Goal: Transaction & Acquisition: Obtain resource

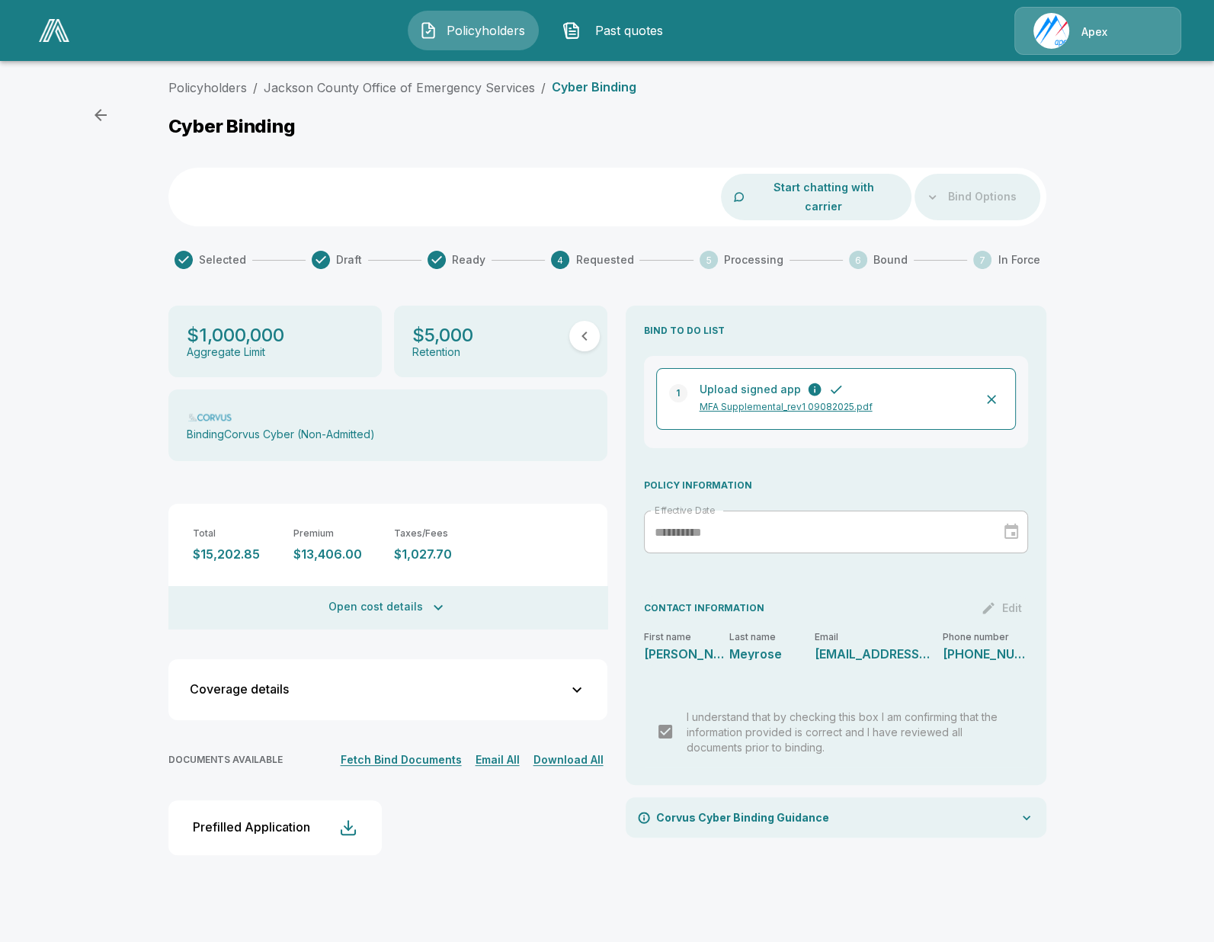
click at [63, 419] on div "Policyholders / Jackson County Office of Emergency Services / Cyber Binding Cyb…" at bounding box center [607, 478] width 1214 height 813
drag, startPoint x: 117, startPoint y: 229, endPoint x: 264, endPoint y: 112, distance: 187.1
click at [123, 220] on div "Policyholders / Jackson County Office of Emergency Services / Cyber Binding Cyb…" at bounding box center [607, 478] width 1214 height 813
click at [34, 274] on div "Policyholders / Jackson County Office of Emergency Services / Cyber Binding Cyb…" at bounding box center [607, 478] width 1214 height 813
click at [386, 88] on link "Jackson County Office of Emergency Services" at bounding box center [399, 87] width 271 height 15
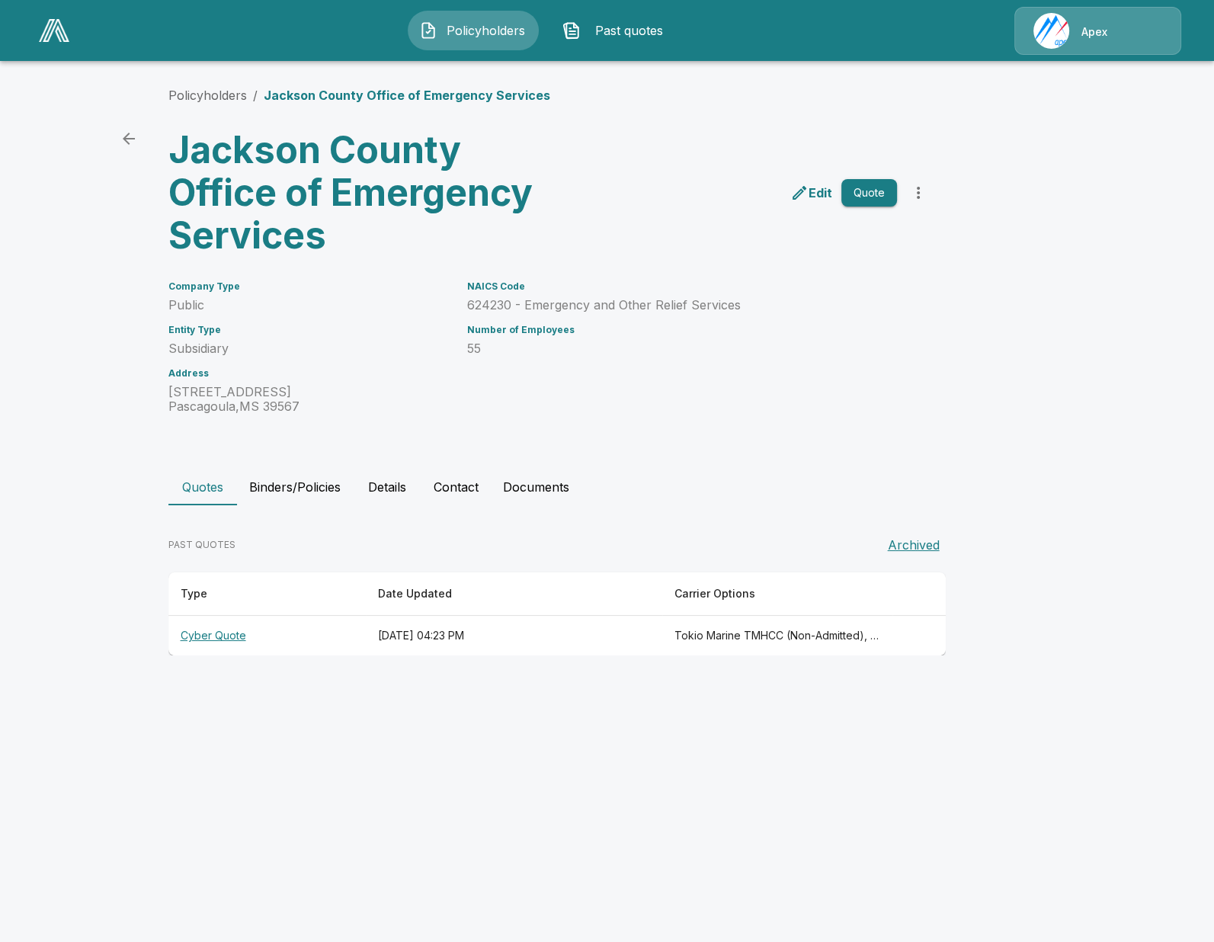
click at [313, 495] on button "Binders/Policies" at bounding box center [295, 487] width 116 height 37
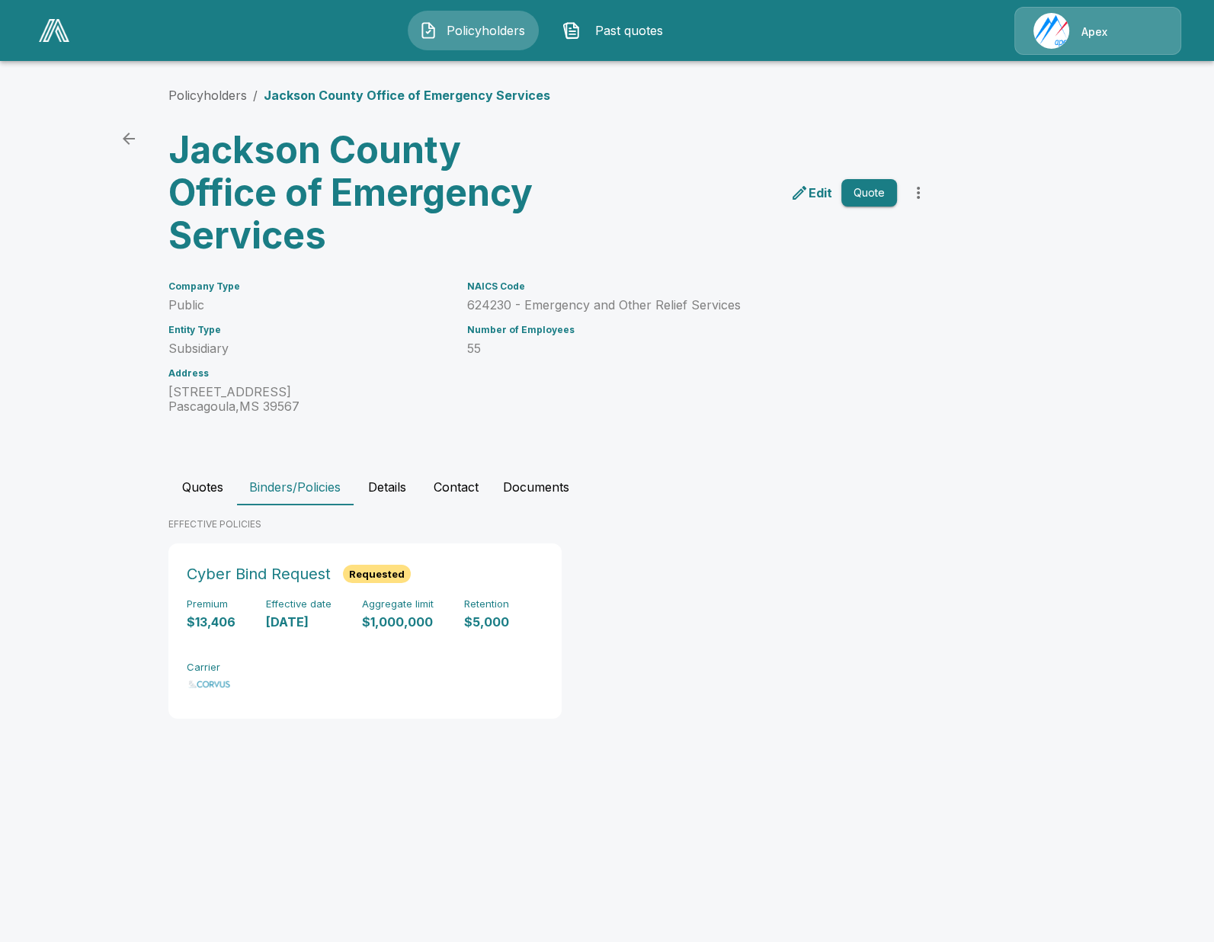
click at [72, 496] on main "Policyholders / Jackson County Office of Emergency Services Jackson County Offi…" at bounding box center [607, 380] width 1214 height 760
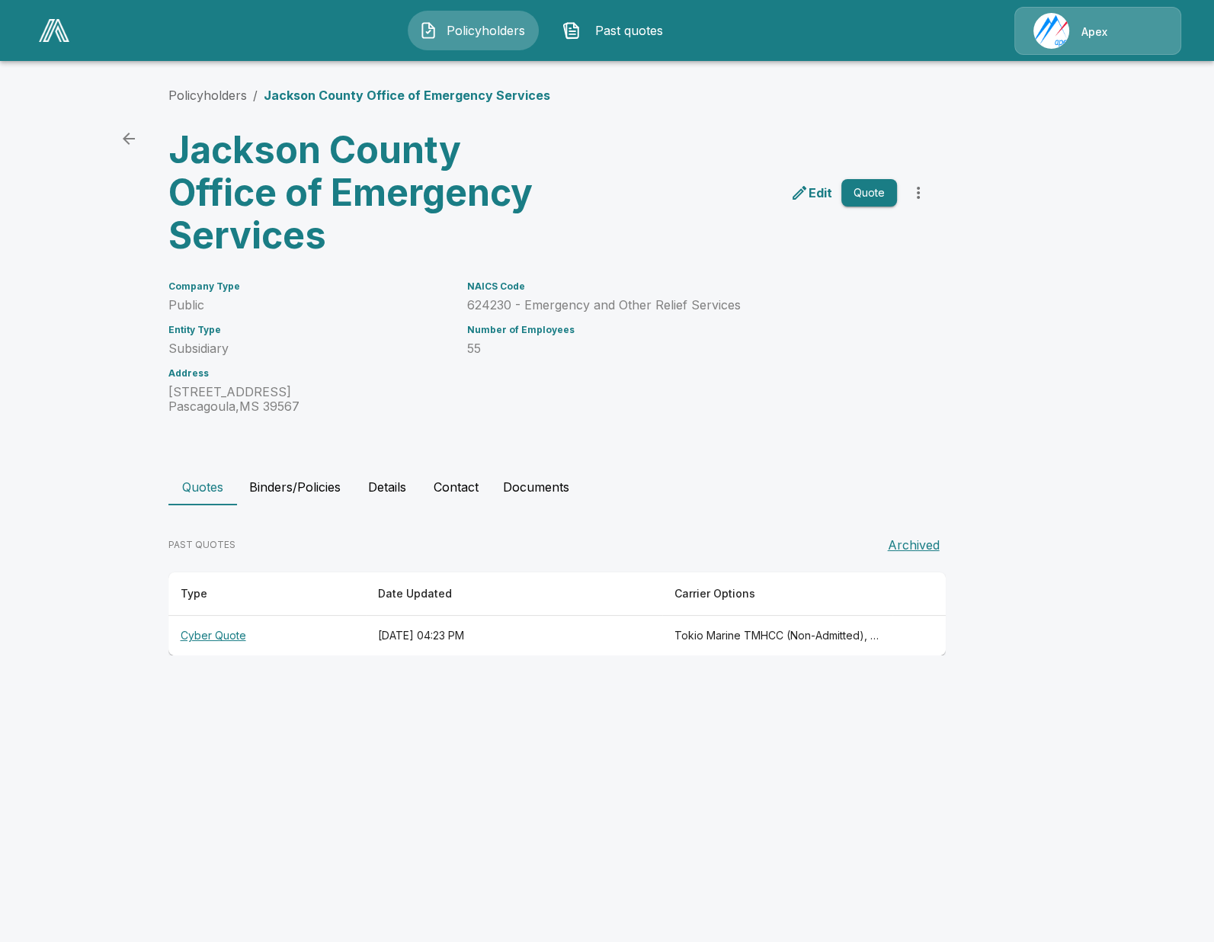
click at [316, 511] on div "Quotes Binders/Policies Details Contact Documents PAST QUOTES Archived Type Dat…" at bounding box center [607, 562] width 878 height 187
drag, startPoint x: 317, startPoint y: 495, endPoint x: 415, endPoint y: 433, distance: 115.9
click at [317, 495] on button "Binders/Policies" at bounding box center [295, 487] width 116 height 37
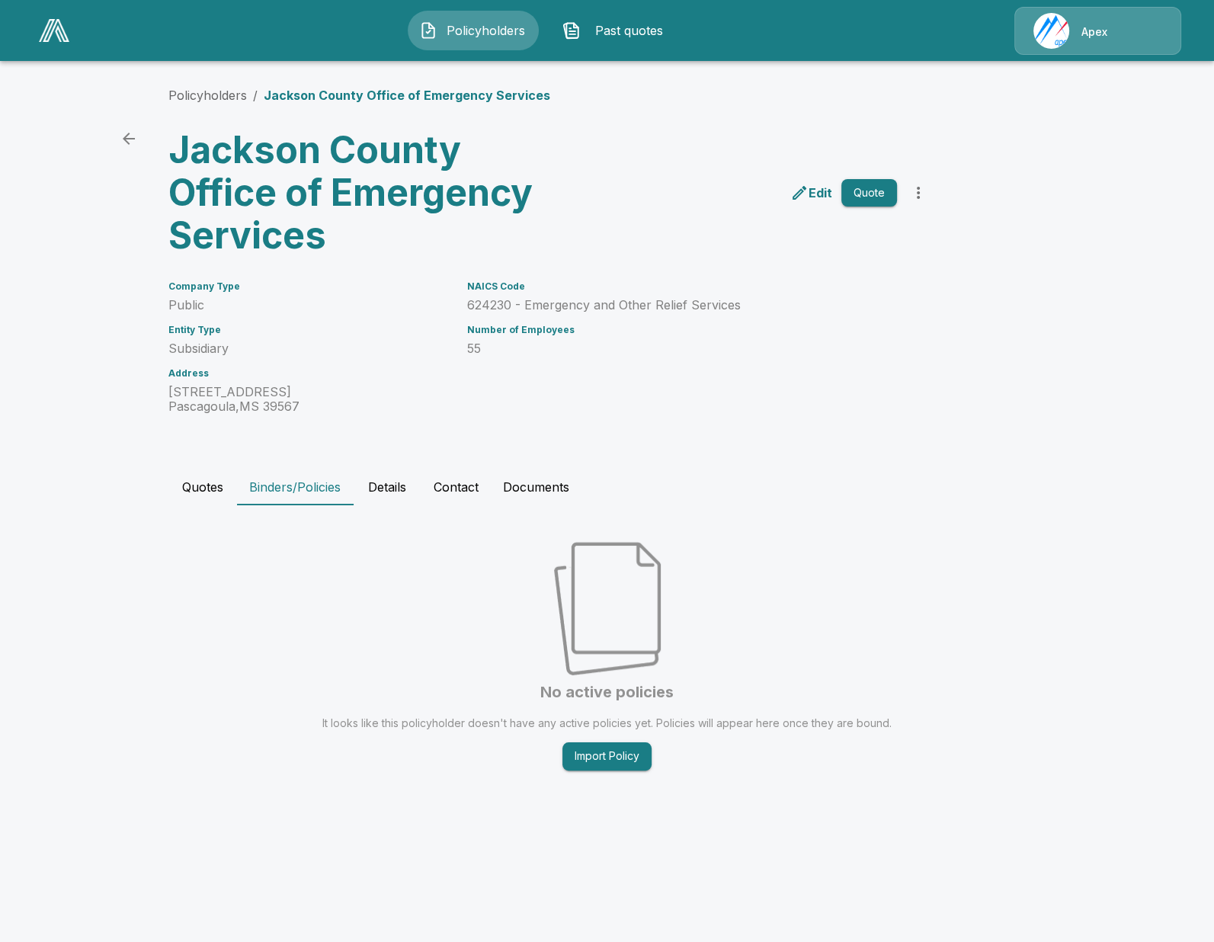
click at [147, 713] on main "Policyholders / Jackson County Office of Emergency Services Jackson County Offi…" at bounding box center [607, 412] width 1214 height 824
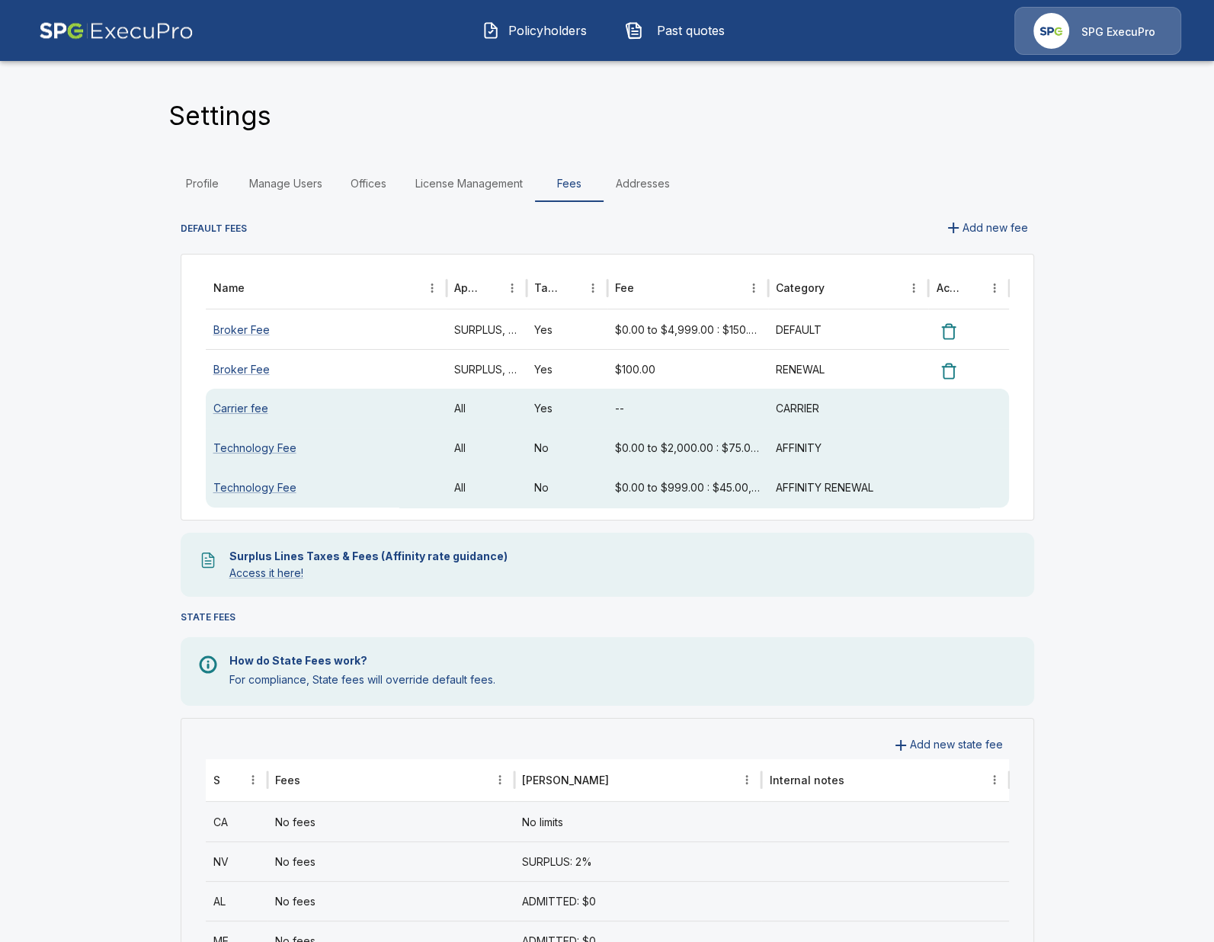
click at [546, 44] on button "Policyholders" at bounding box center [535, 31] width 131 height 40
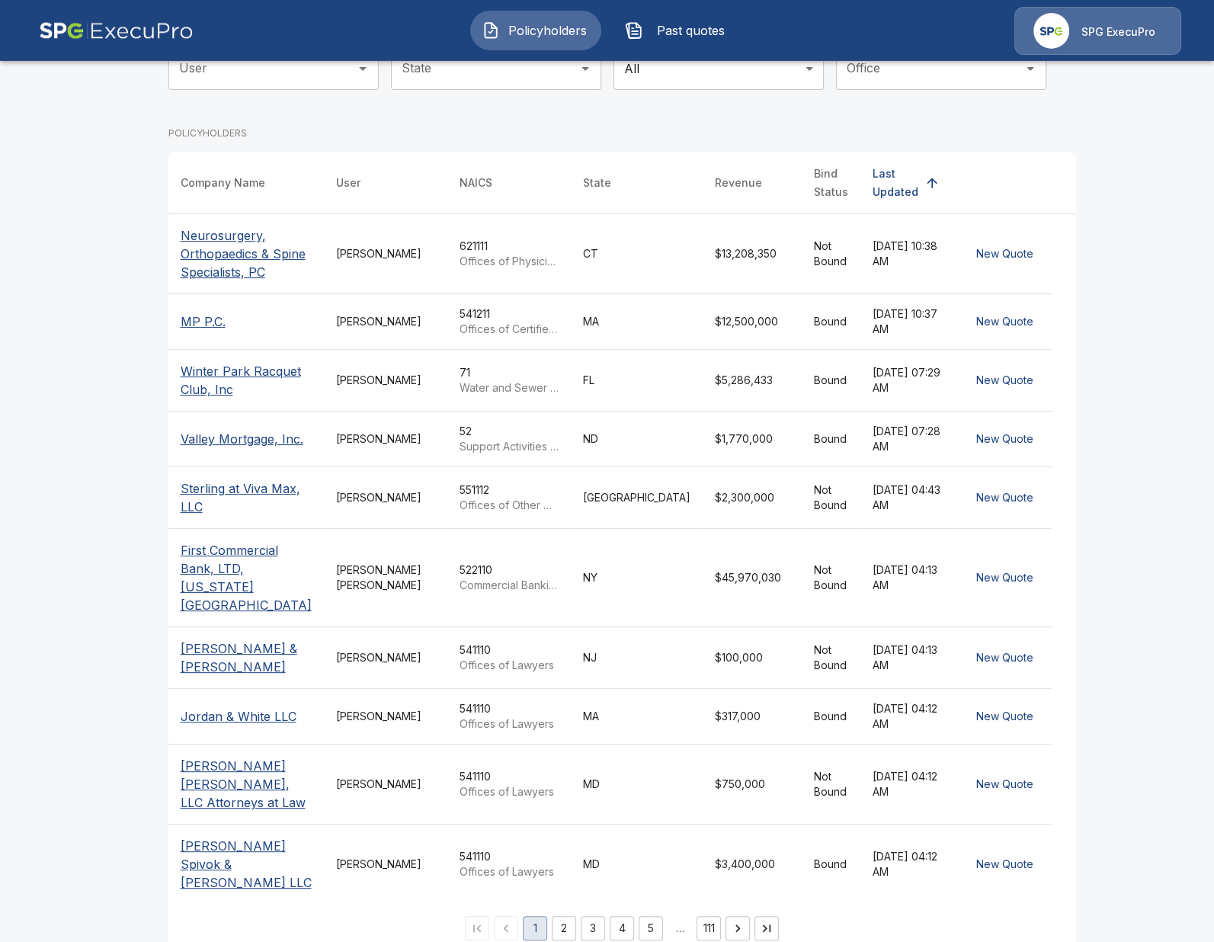
scroll to position [198, 0]
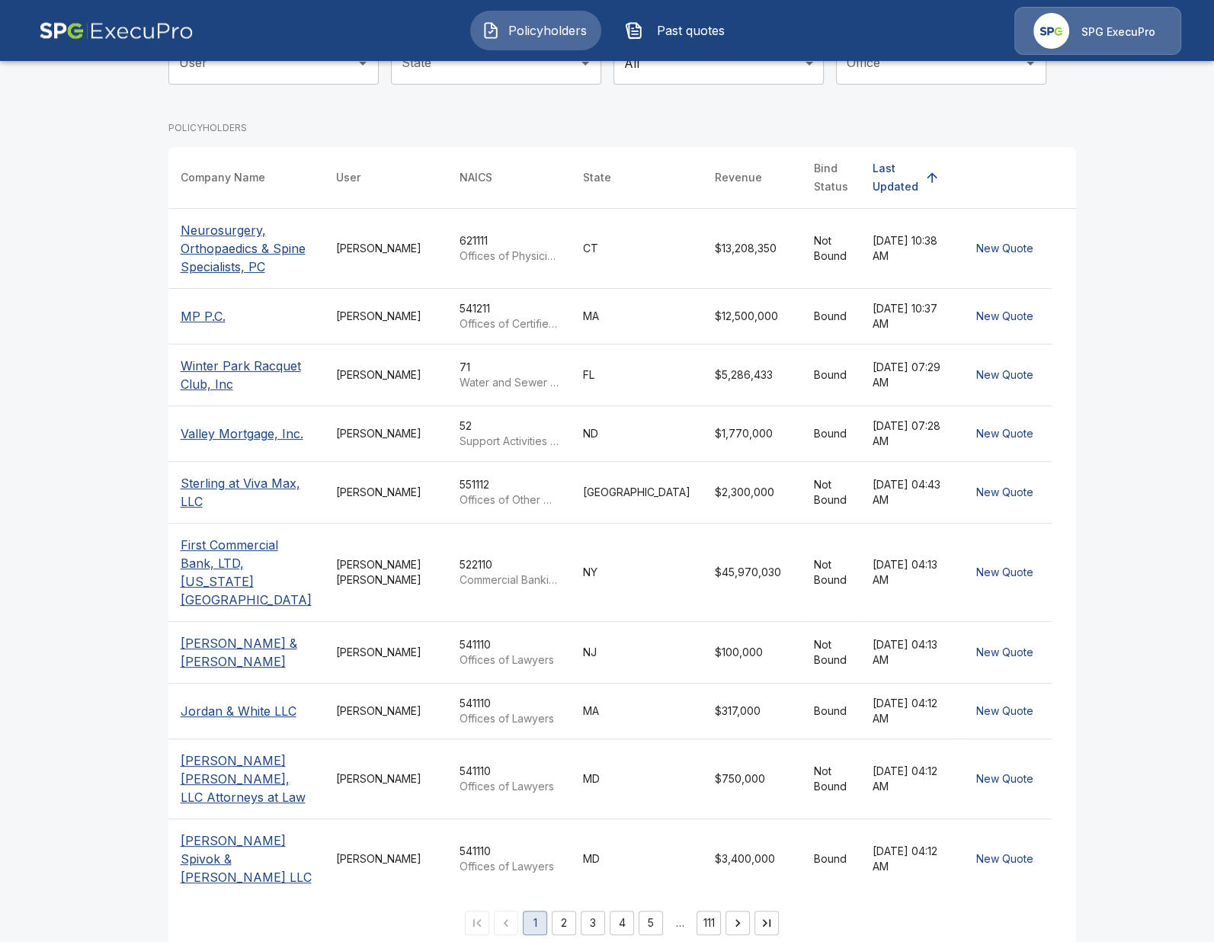
click at [552, 911] on button "2" at bounding box center [564, 923] width 24 height 24
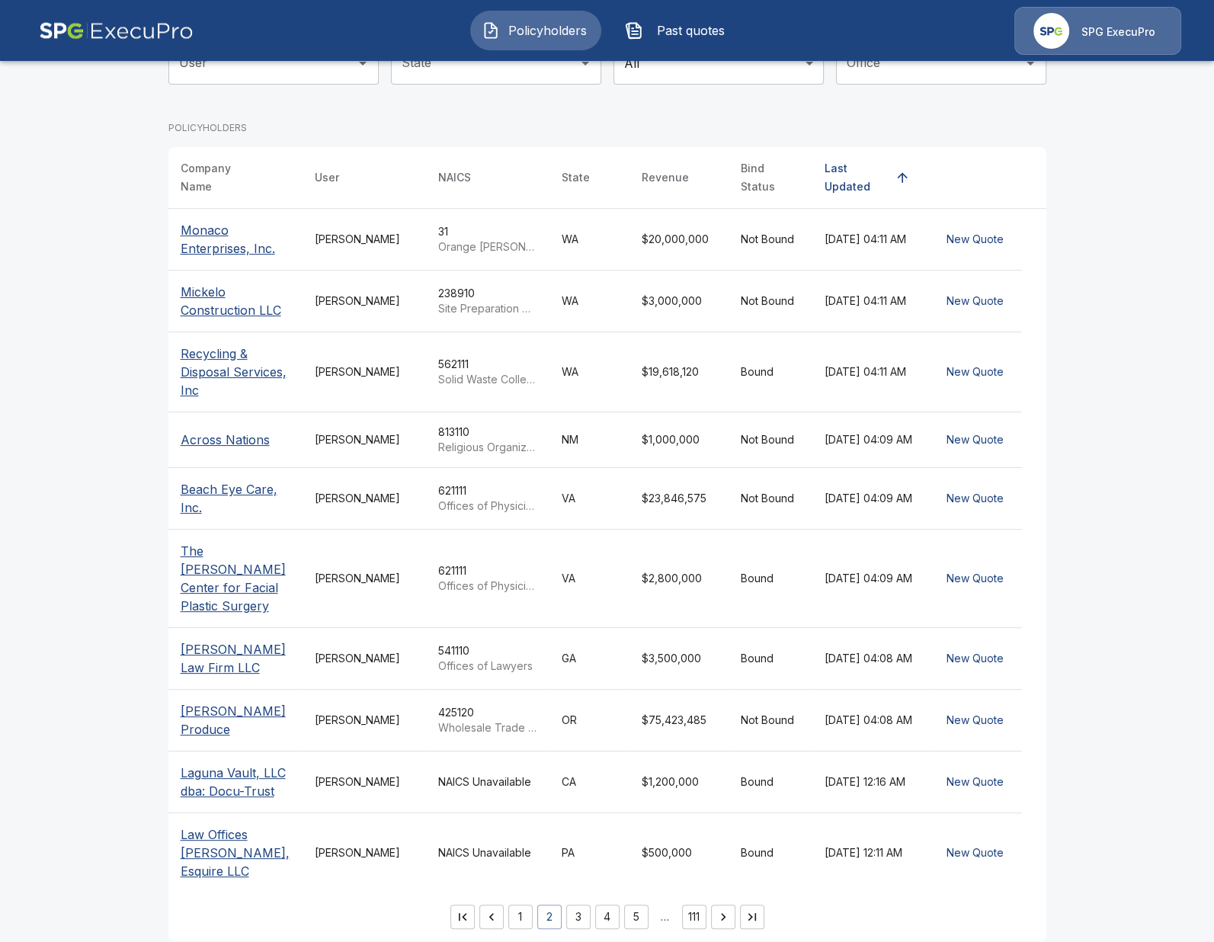
scroll to position [180, 0]
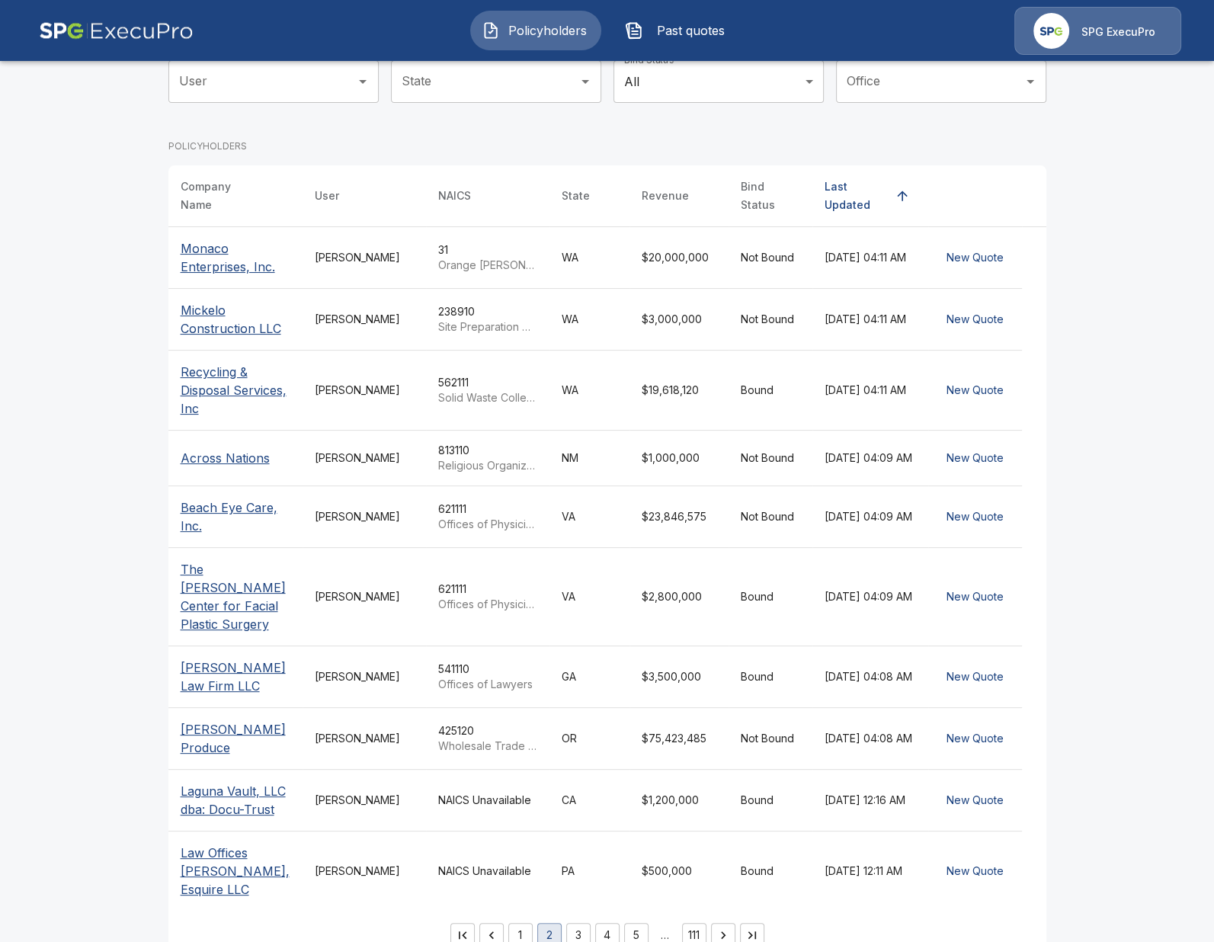
click at [577, 923] on button "3" at bounding box center [578, 935] width 24 height 24
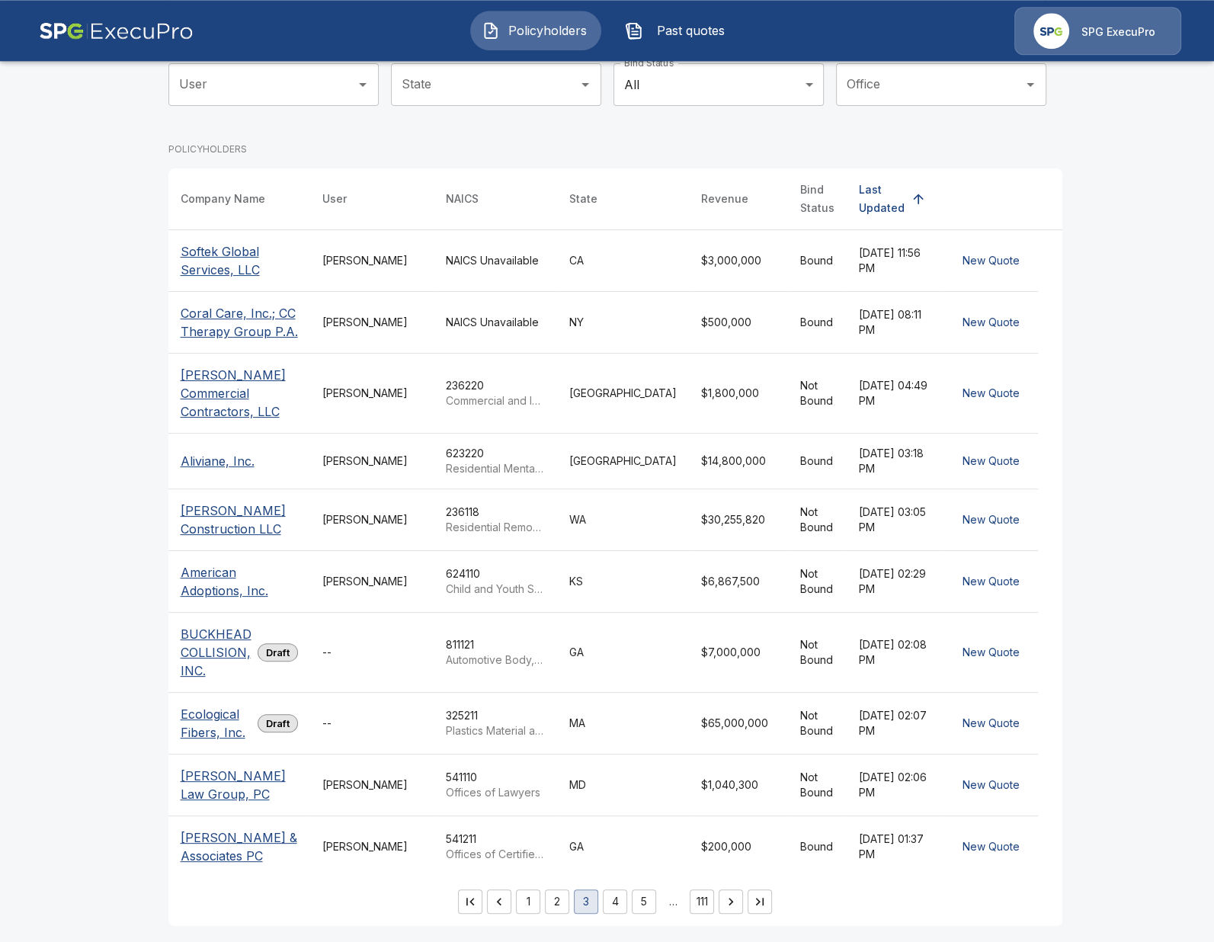
scroll to position [177, 0]
click at [195, 727] on p "Ecological Fibers, Inc." at bounding box center [216, 723] width 71 height 37
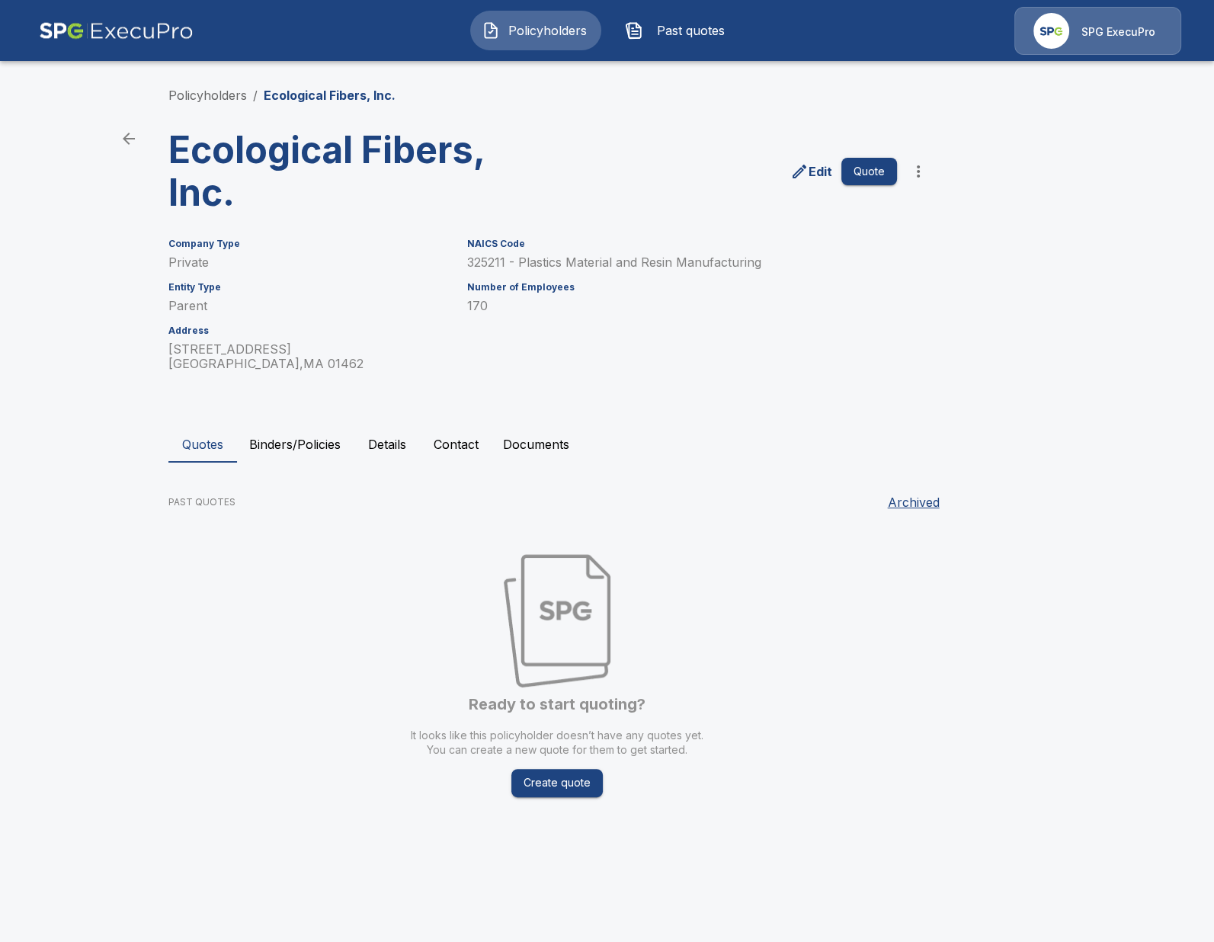
click at [408, 456] on button "Details" at bounding box center [387, 444] width 69 height 37
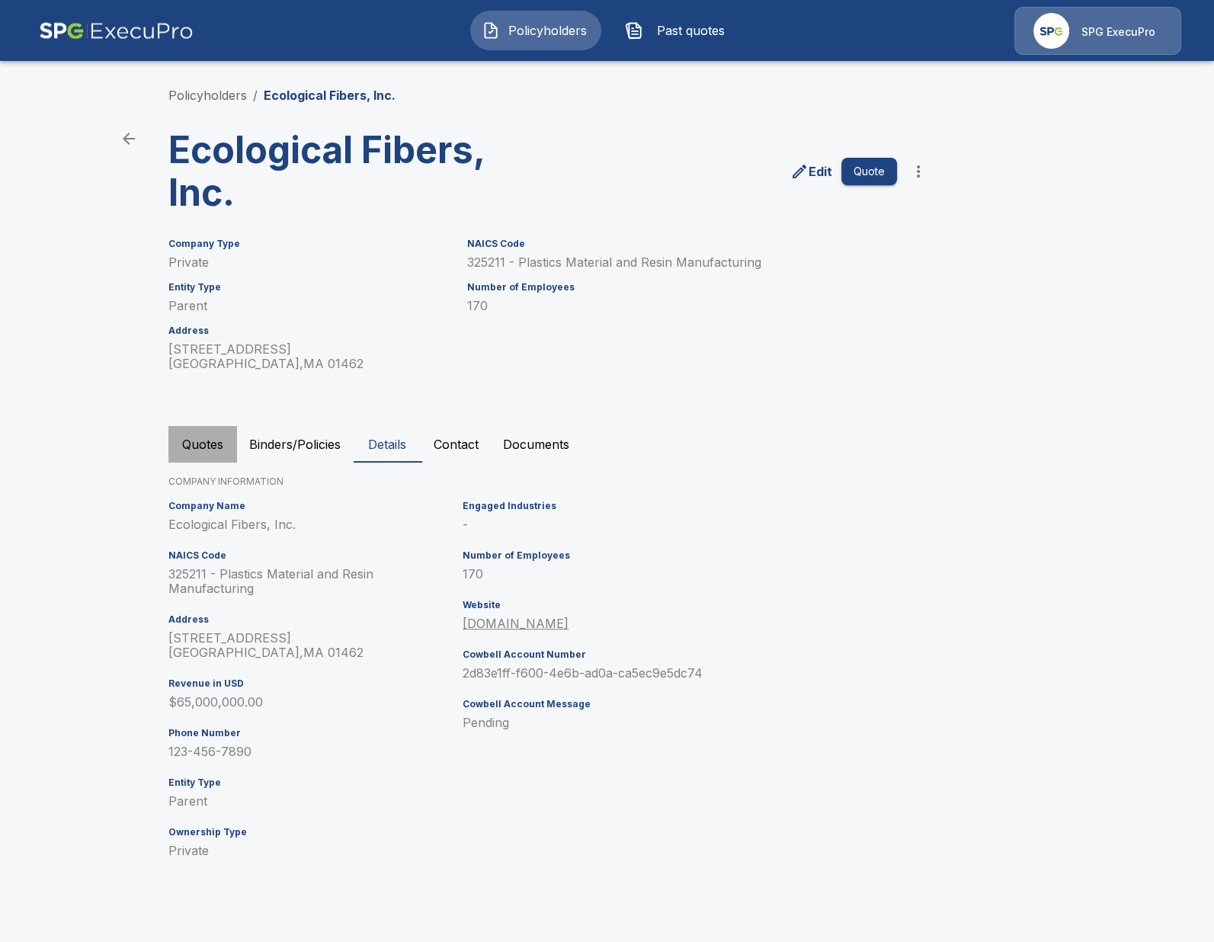
click at [209, 444] on button "Quotes" at bounding box center [202, 444] width 69 height 37
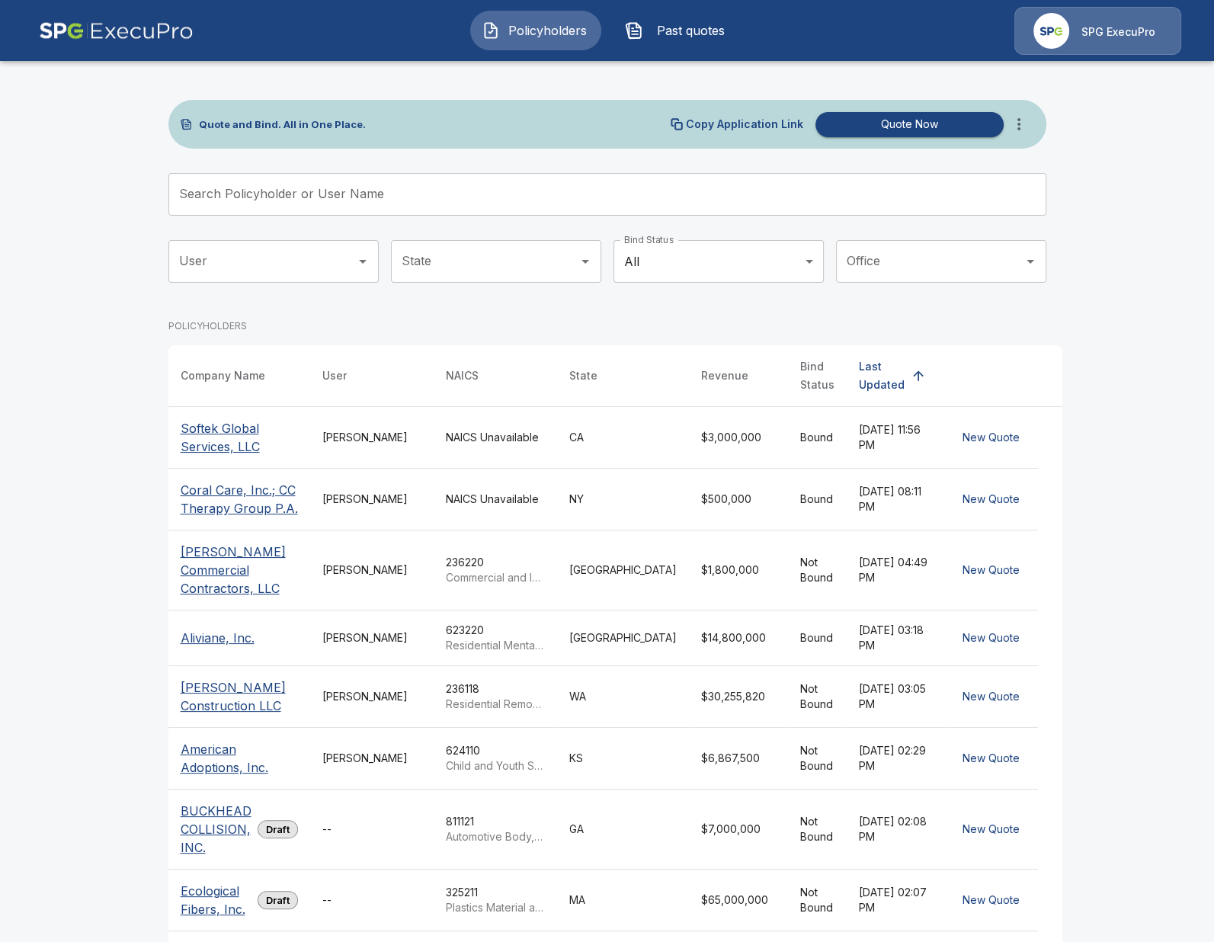
click at [550, 29] on span "Policyholders" at bounding box center [548, 30] width 84 height 18
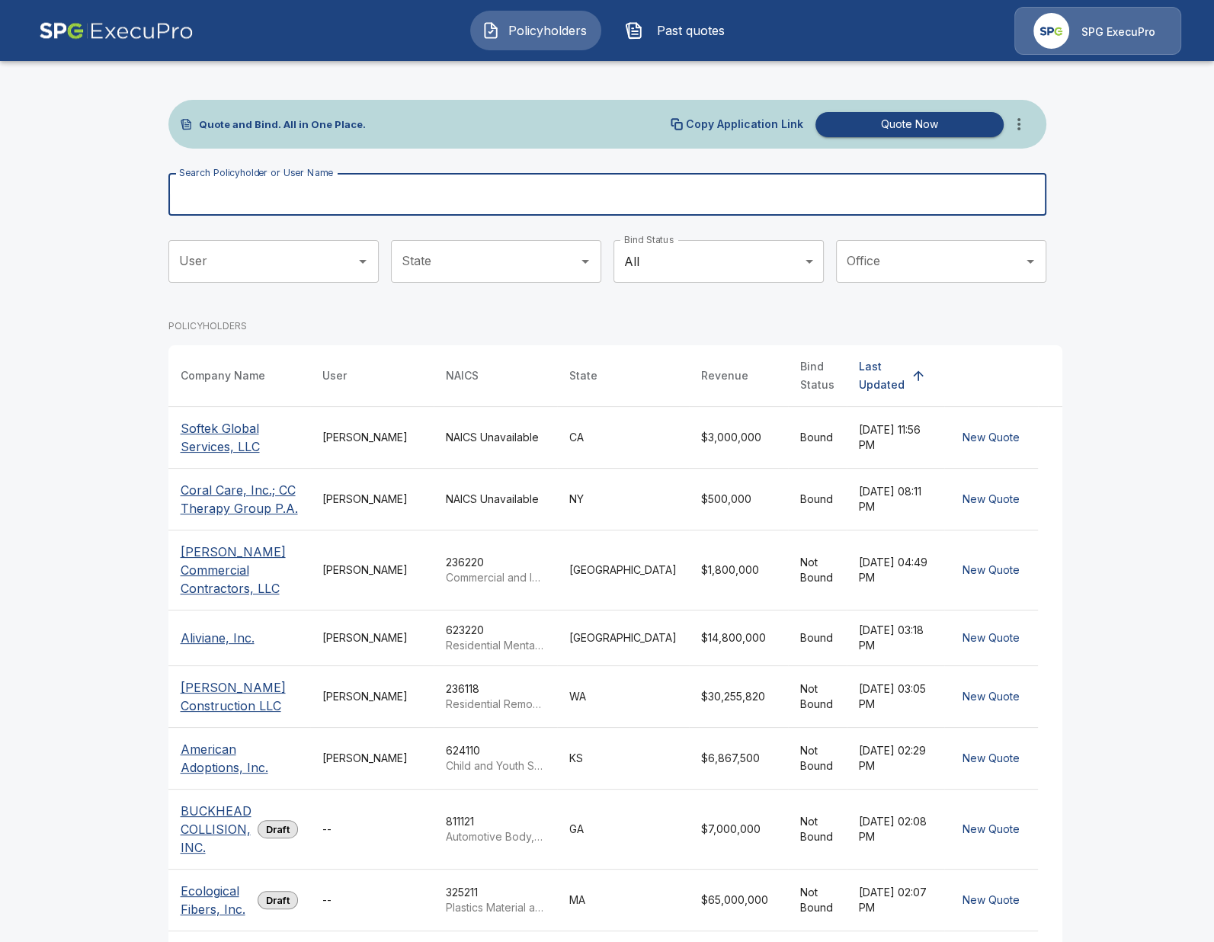
click at [416, 197] on input "Search Policyholder or User Name" at bounding box center [598, 194] width 861 height 43
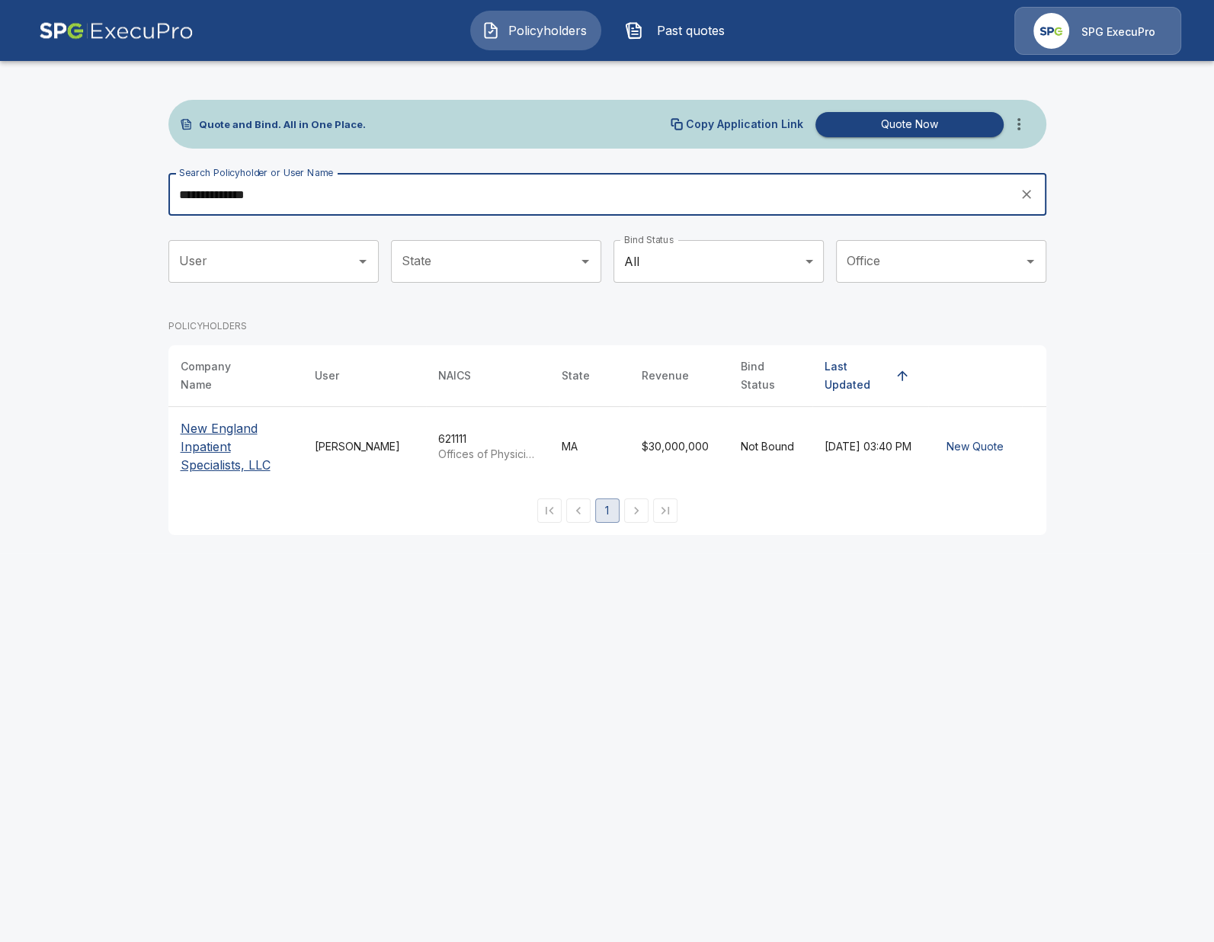
type input "**********"
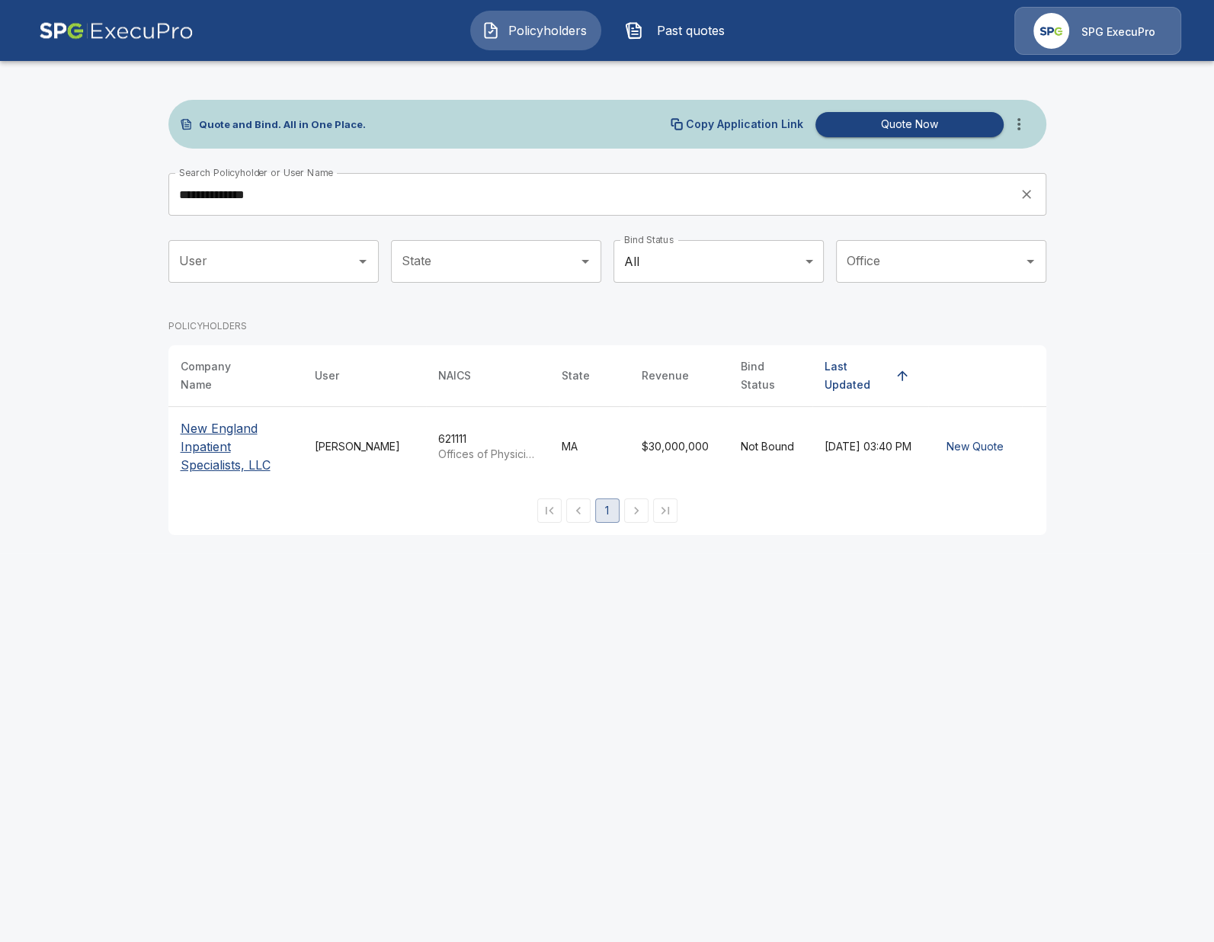
click at [194, 450] on p "New England Inpatient Specialists, LLC" at bounding box center [236, 446] width 110 height 55
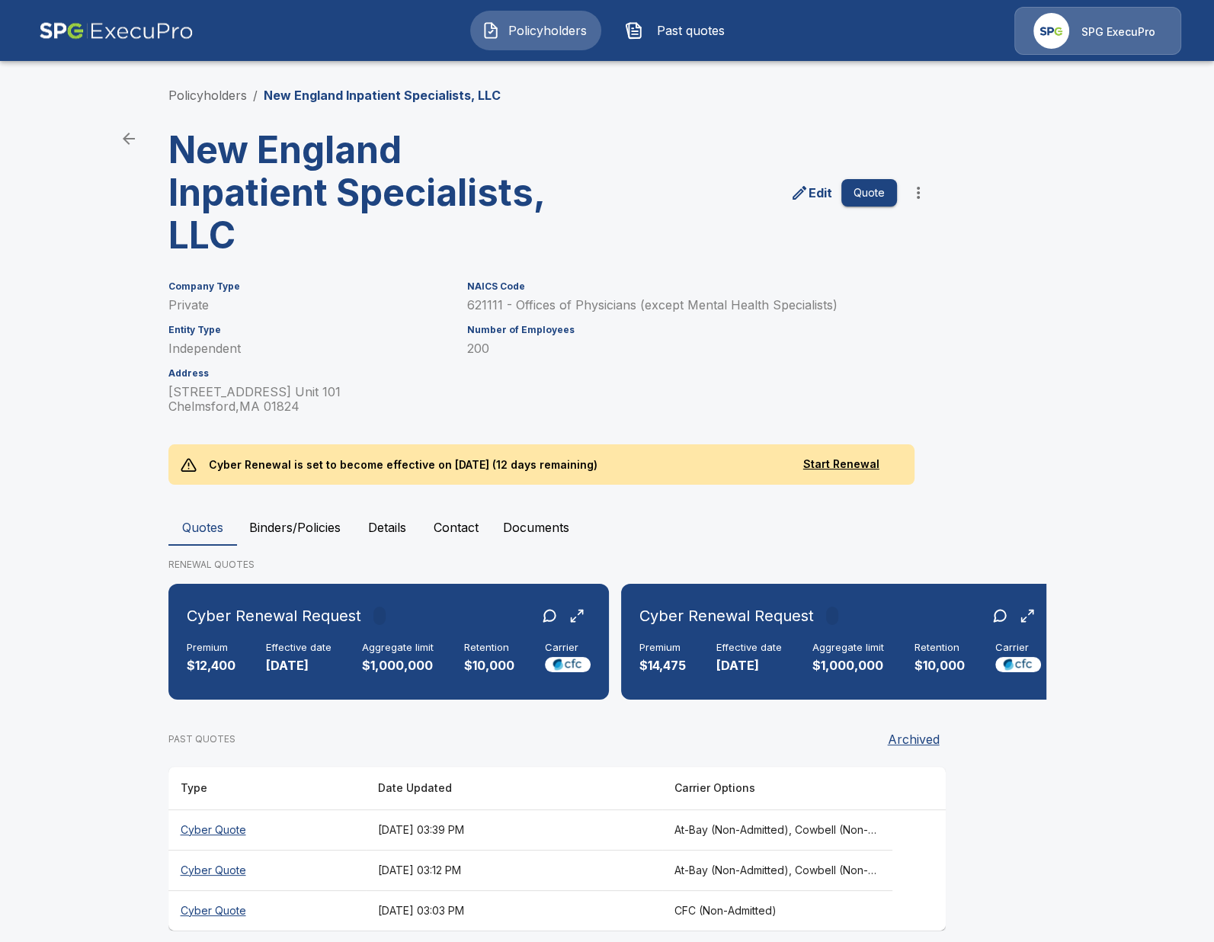
click at [39, 681] on main "Policyholders / [GEOGRAPHIC_DATA] Inpatient Specialists, LLC [GEOGRAPHIC_DATA] …" at bounding box center [607, 480] width 1214 height 960
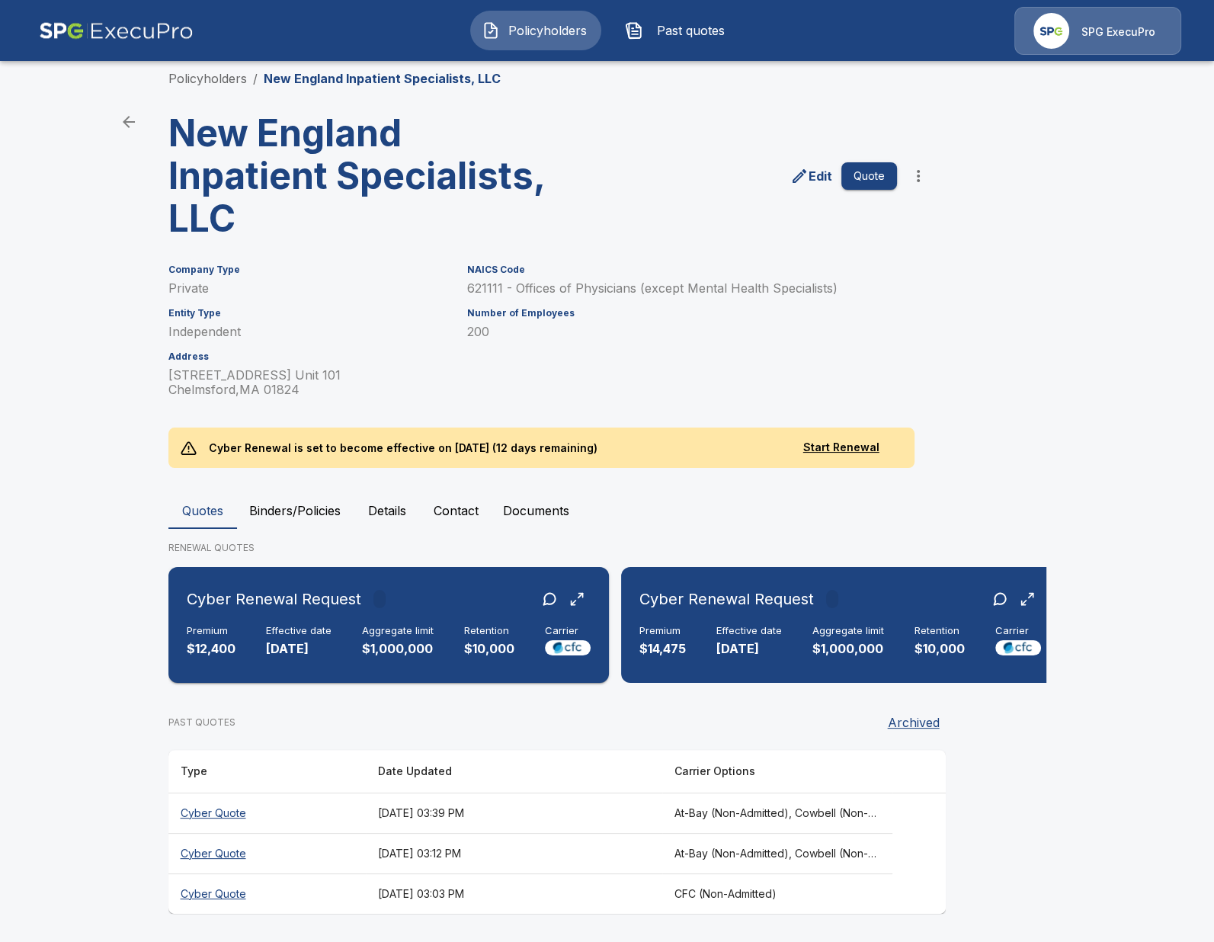
click at [227, 659] on div "Cyber Renewal Request Premium $12,400 Effective date 10/5/2025 Aggregate limit …" at bounding box center [389, 625] width 428 height 104
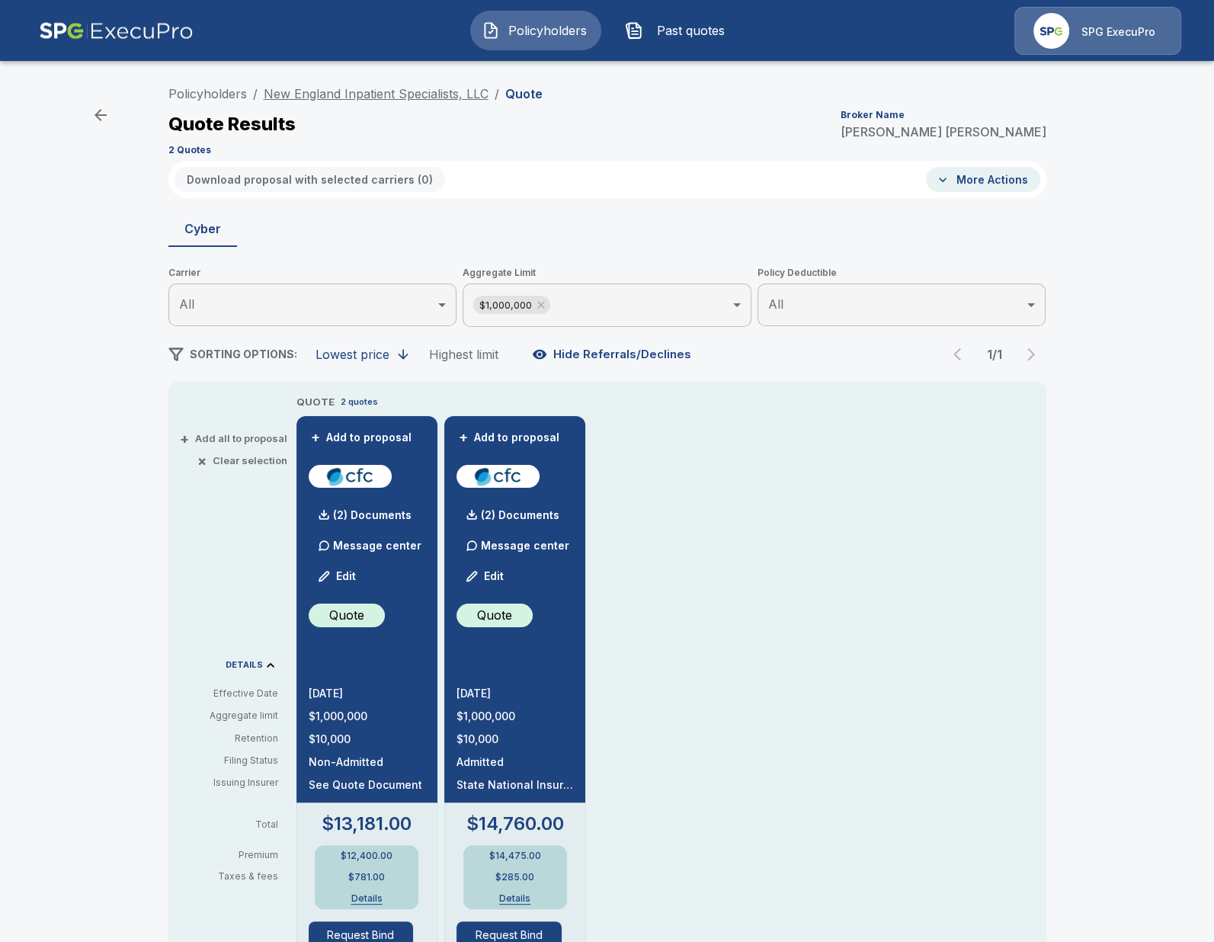
click at [355, 96] on link "New England Inpatient Specialists, LLC" at bounding box center [376, 93] width 225 height 15
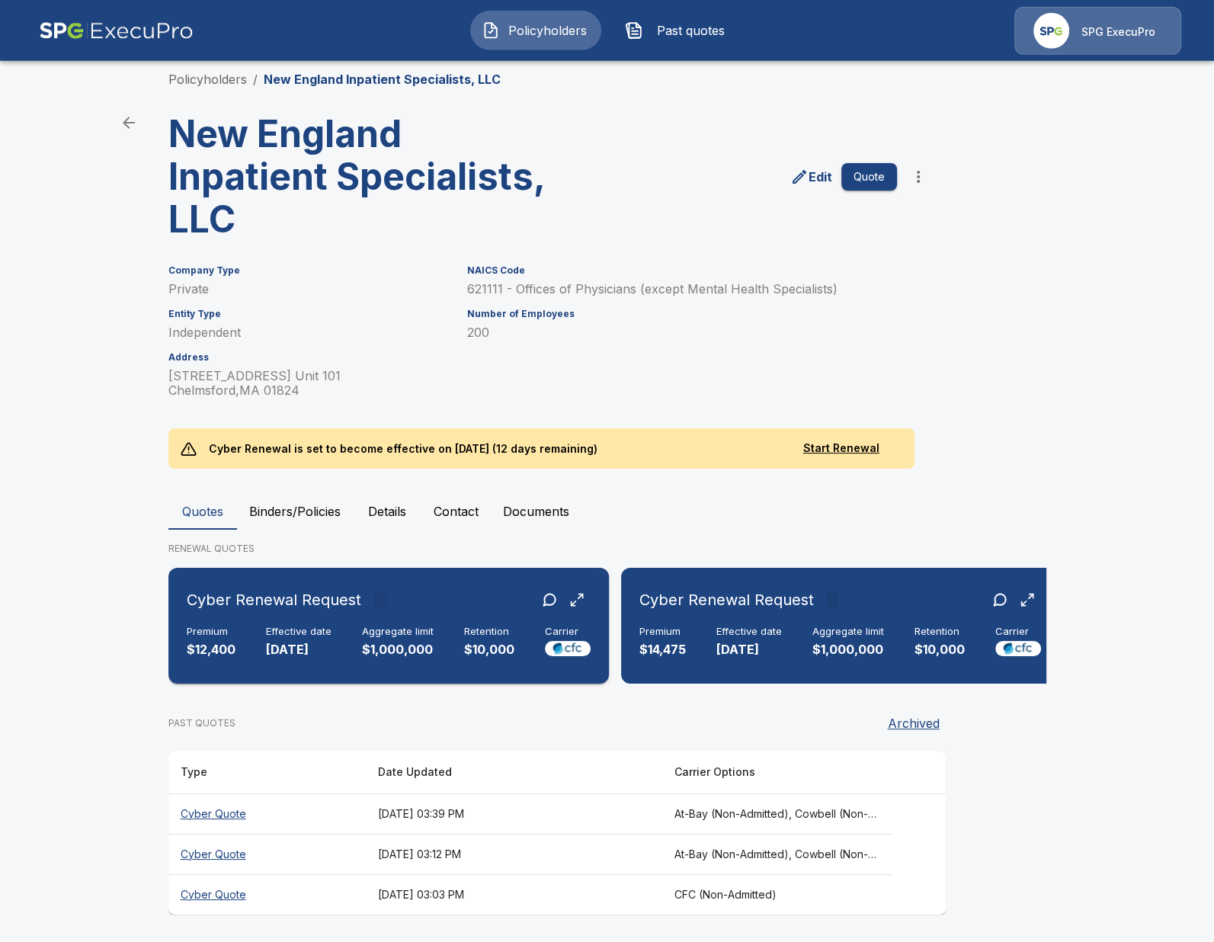
scroll to position [17, 0]
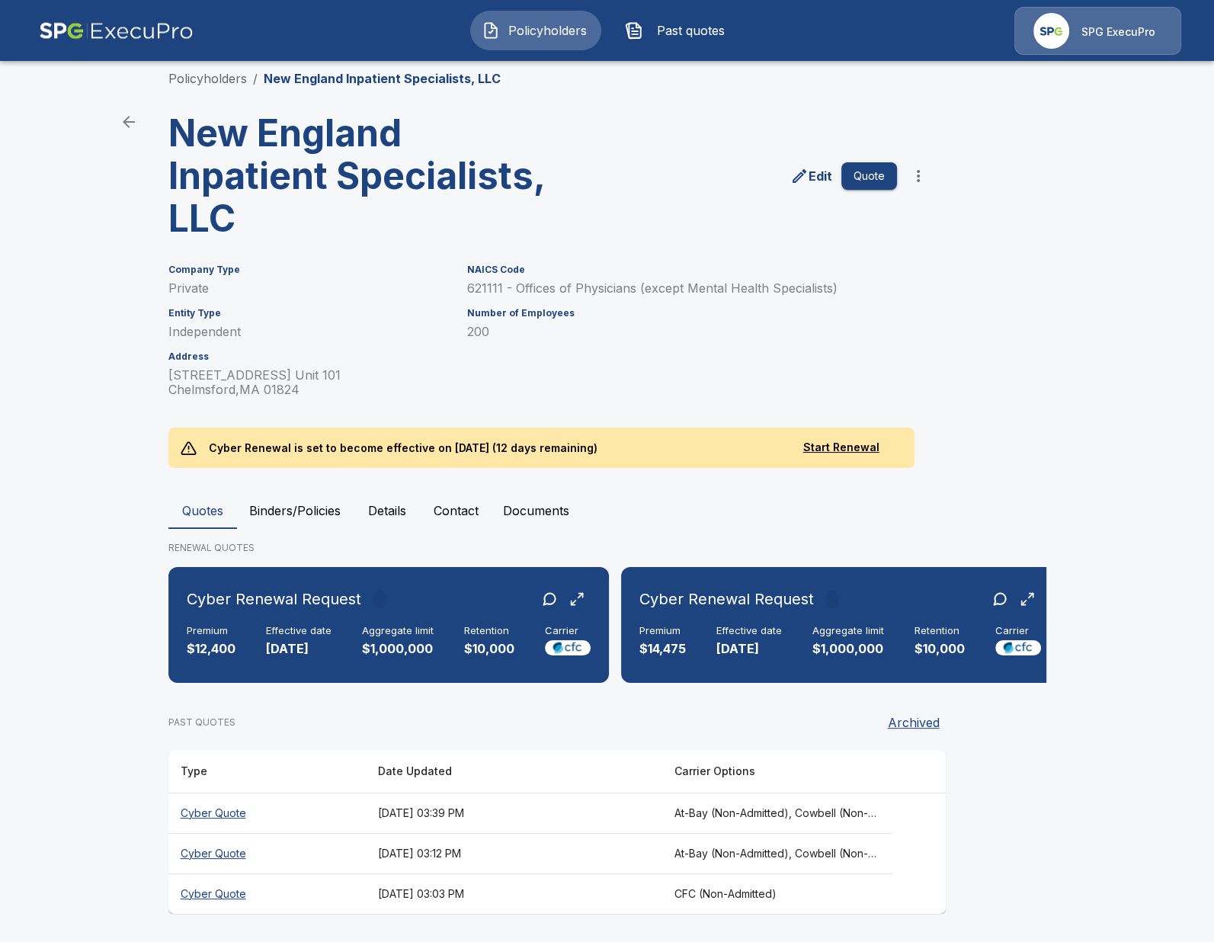
click at [66, 684] on main "Policyholders / [GEOGRAPHIC_DATA] Inpatient Specialists, LLC [GEOGRAPHIC_DATA] …" at bounding box center [607, 463] width 1214 height 960
click at [915, 179] on icon "more" at bounding box center [918, 176] width 18 height 18
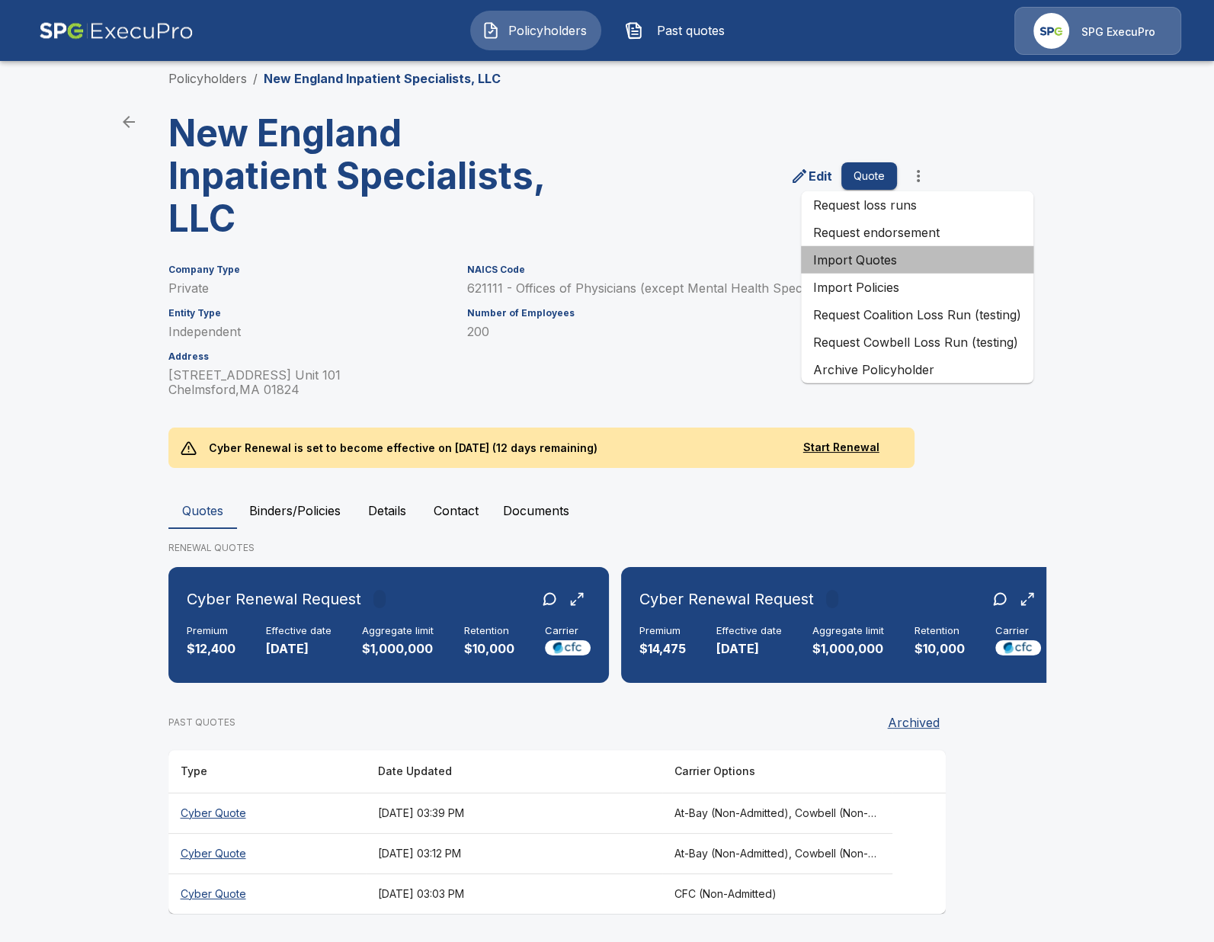
click at [928, 269] on li "Import Quotes" at bounding box center [917, 259] width 232 height 27
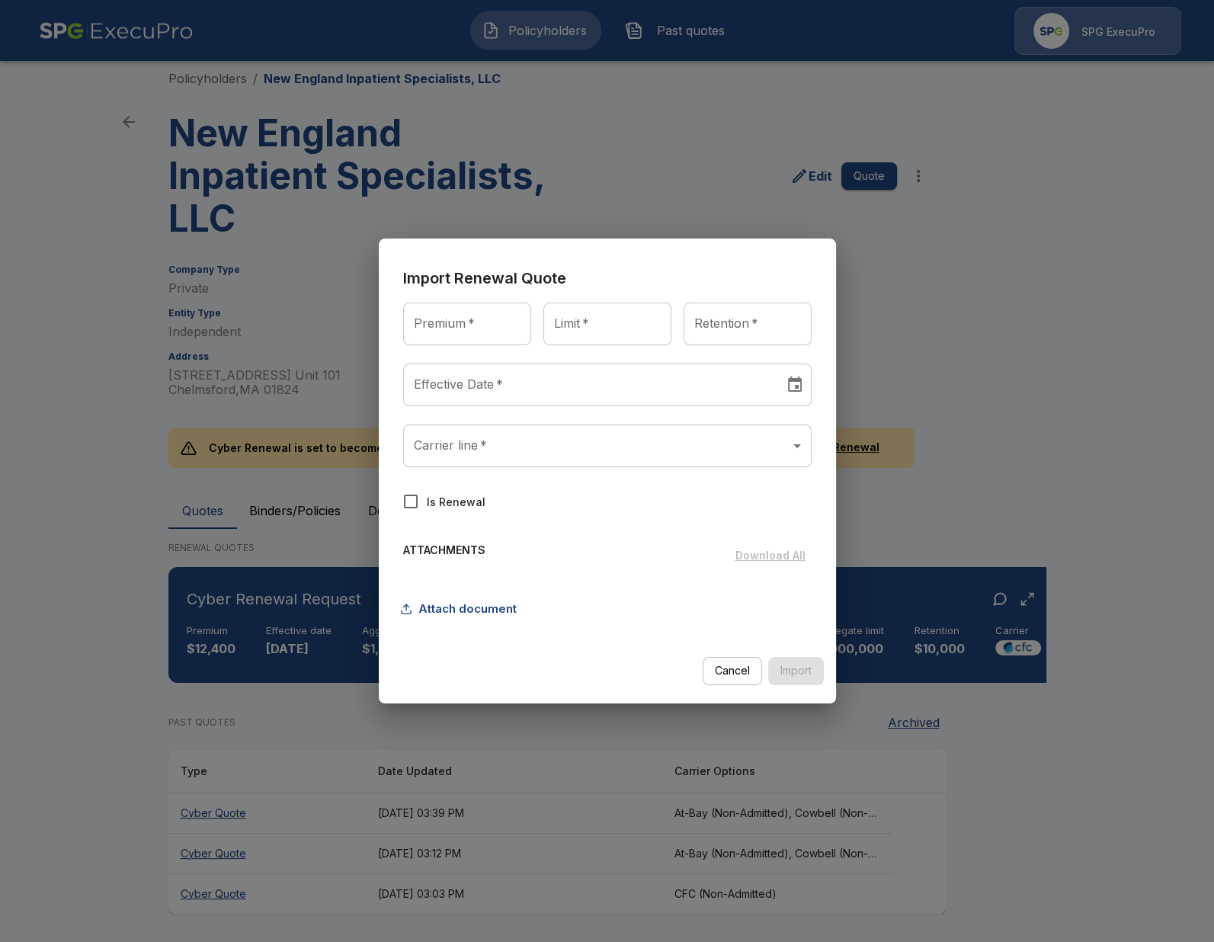
click at [135, 368] on div "Import Renewal Quote Premium   * Premium   * Limit   * Limit   * Retention   * …" at bounding box center [607, 471] width 1214 height 942
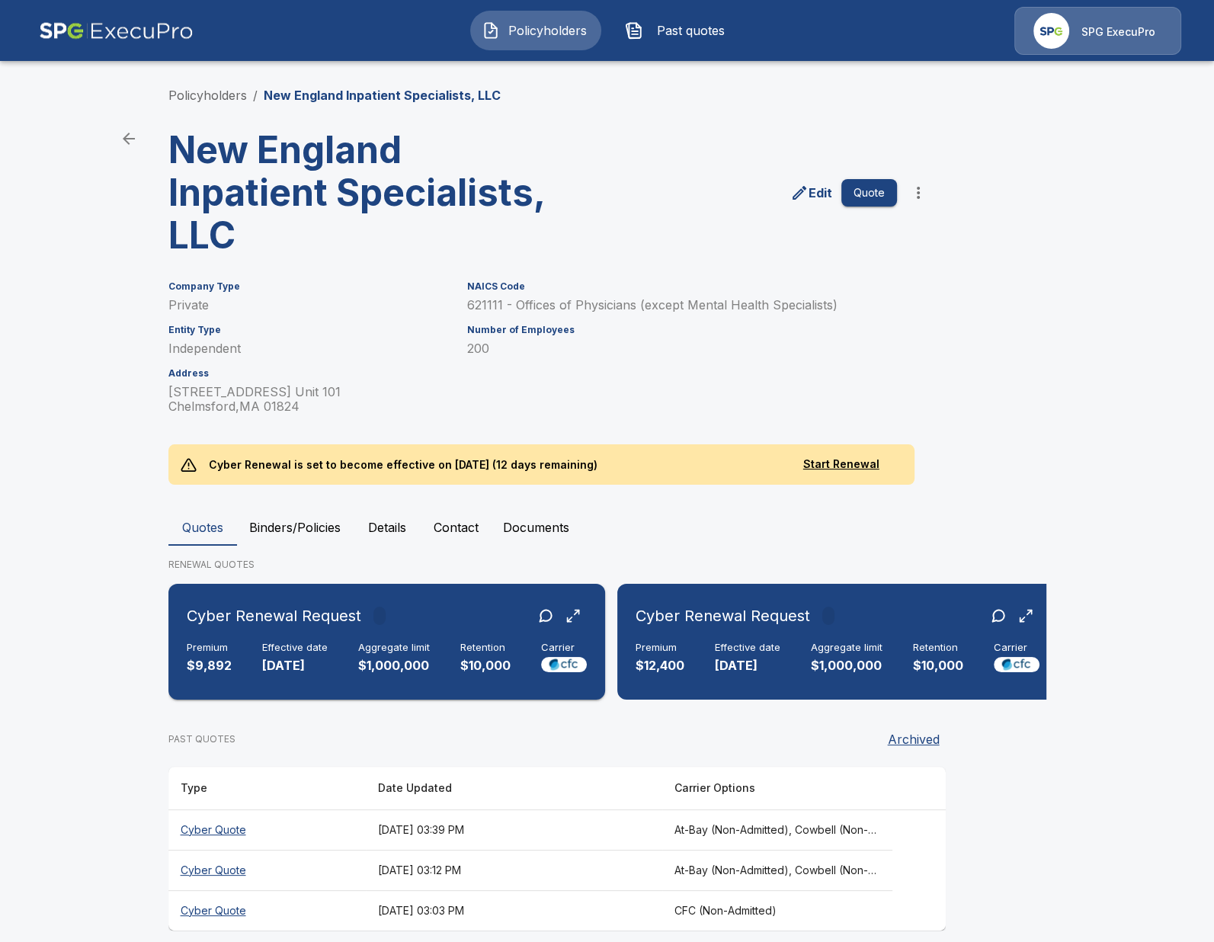
click at [284, 657] on div "Effective date [DATE]" at bounding box center [295, 659] width 66 height 34
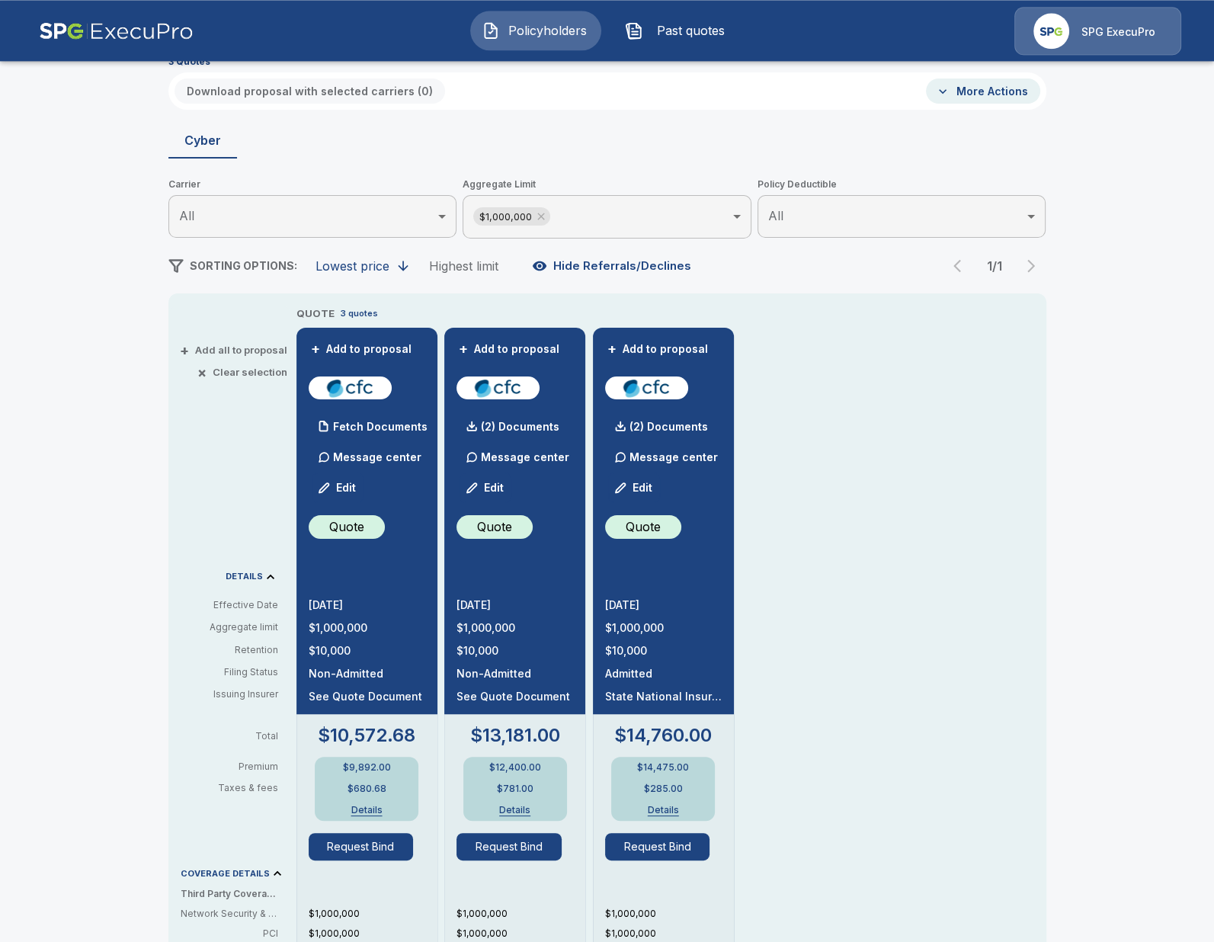
scroll to position [88, 0]
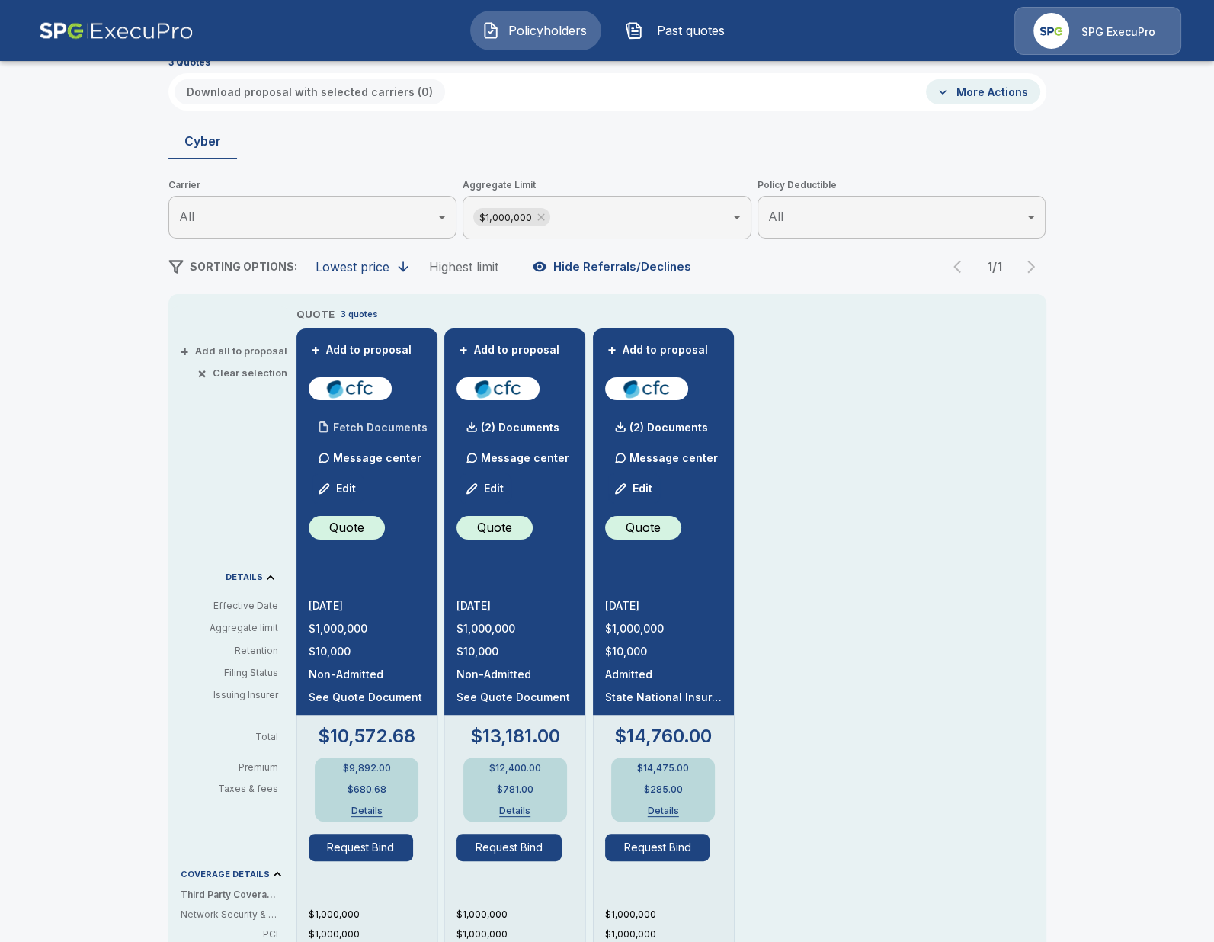
click at [340, 418] on div "Fetch Documents" at bounding box center [368, 427] width 119 height 30
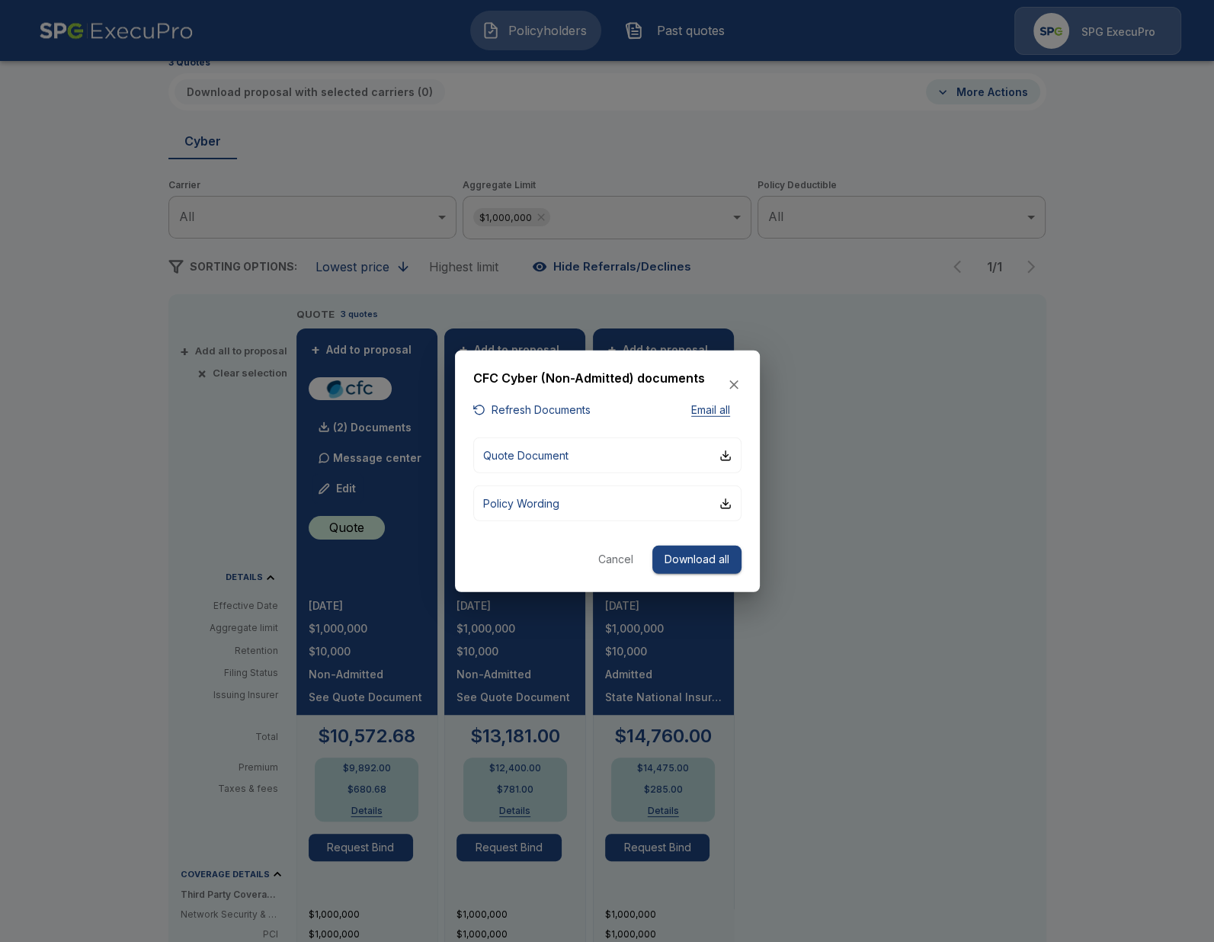
click at [527, 381] on h6 "CFC Cyber (Non-Admitted) documents" at bounding box center [589, 379] width 232 height 20
click at [553, 456] on p "Quote Document" at bounding box center [525, 455] width 85 height 16
click at [281, 481] on div at bounding box center [607, 471] width 1214 height 942
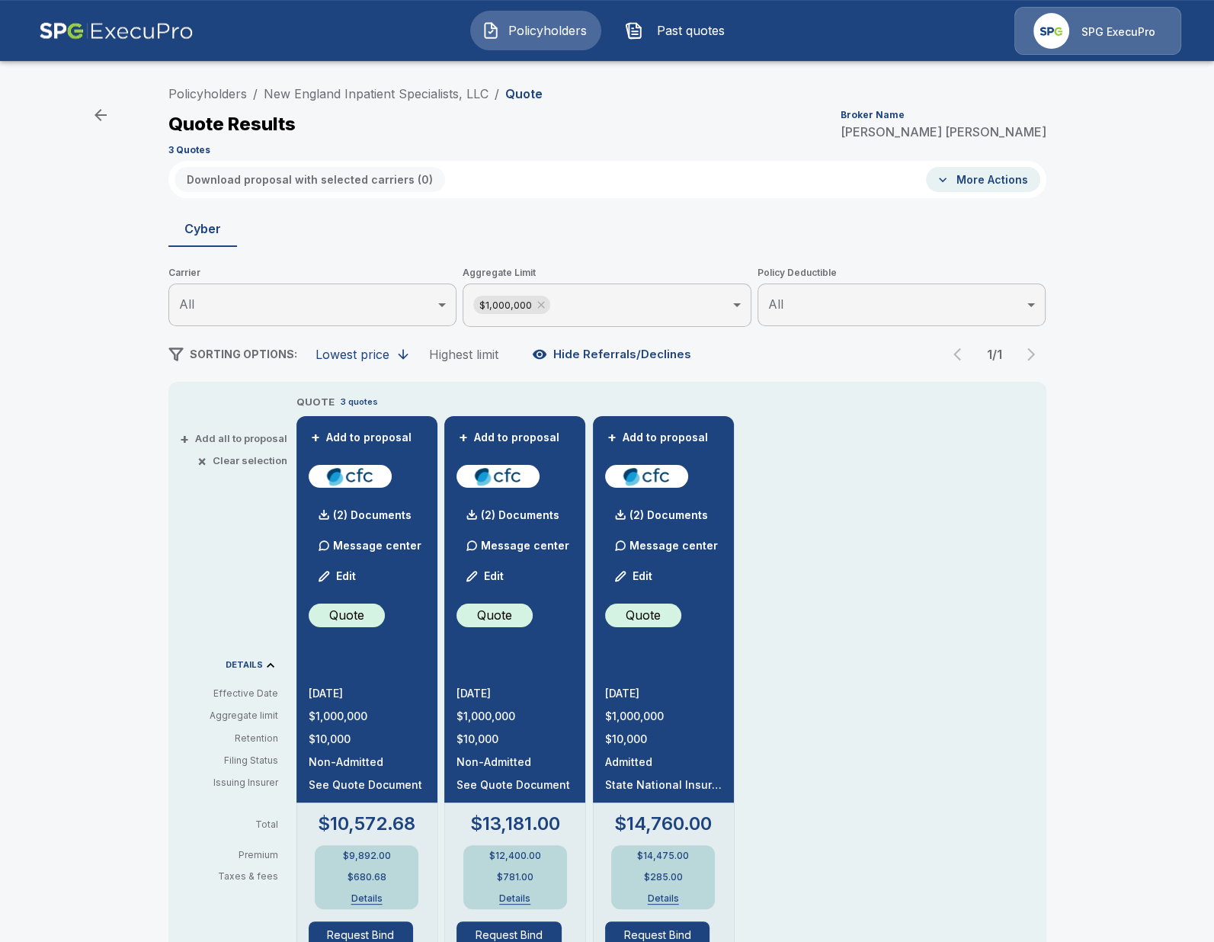
scroll to position [0, 0]
